Goal: Navigation & Orientation: Find specific page/section

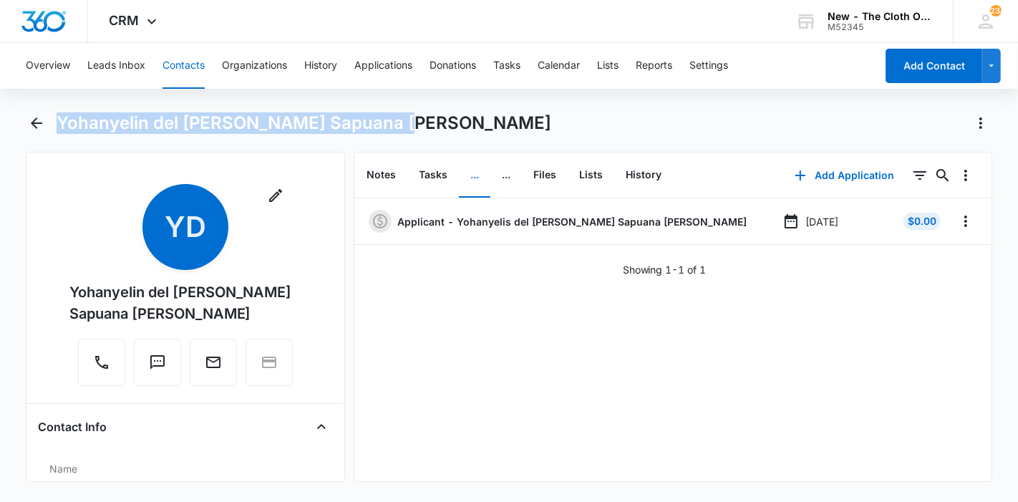
scroll to position [318, 0]
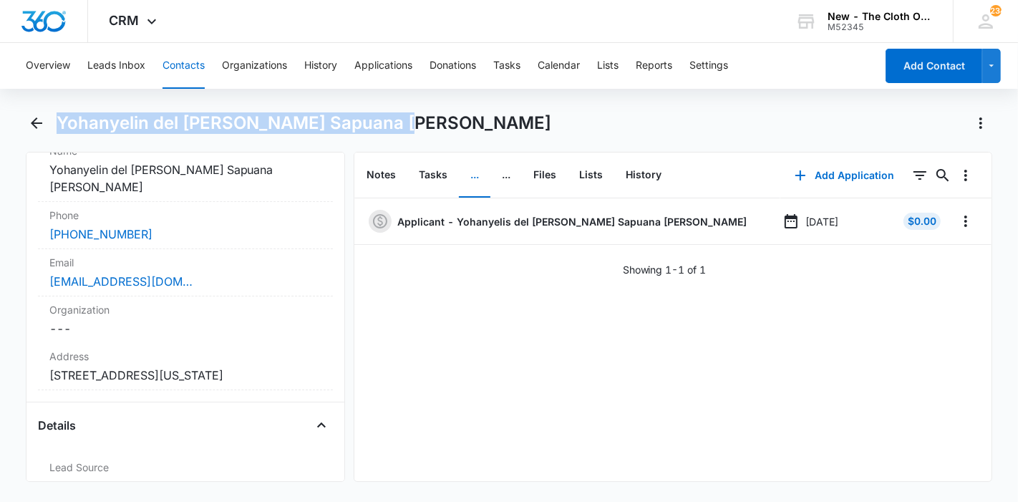
click at [180, 72] on button "Contacts" at bounding box center [183, 66] width 42 height 46
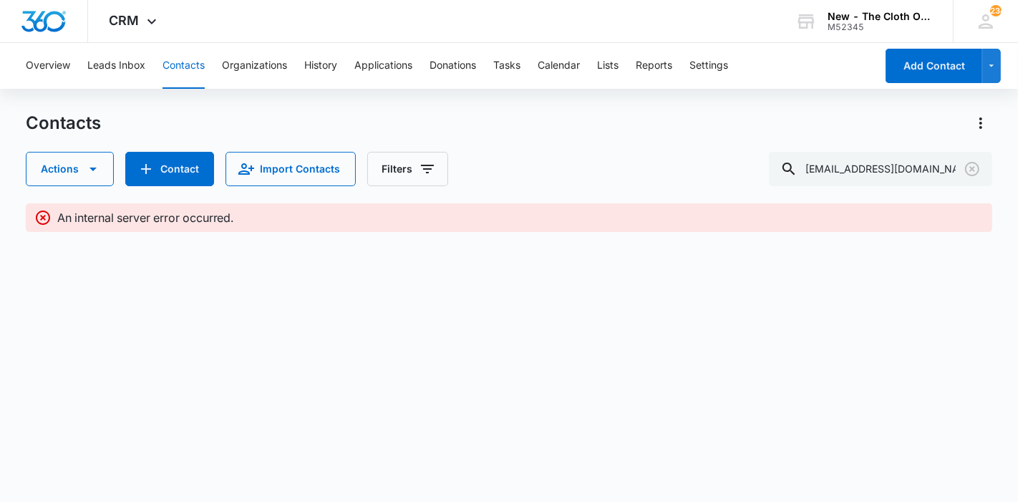
click at [180, 56] on button "Contacts" at bounding box center [183, 66] width 42 height 46
click at [968, 172] on icon "Clear" at bounding box center [971, 168] width 17 height 17
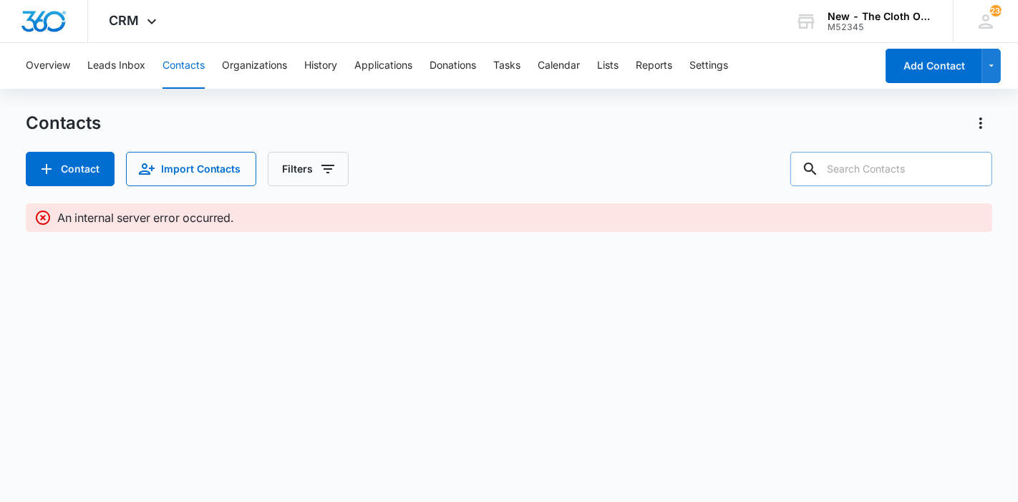
paste input "1laurencamel@gmail.com"
type input "1laurencamel@gmail.com"
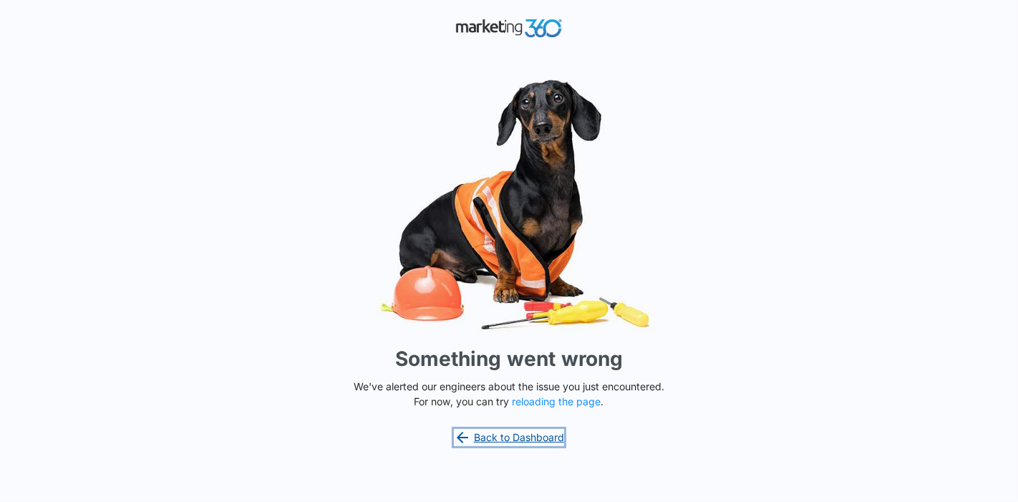
click at [462, 442] on icon at bounding box center [462, 436] width 11 height 11
click at [469, 442] on icon at bounding box center [462, 437] width 17 height 17
click at [545, 436] on link "Back to Dashboard" at bounding box center [509, 437] width 110 height 17
